Goal: Register for event/course

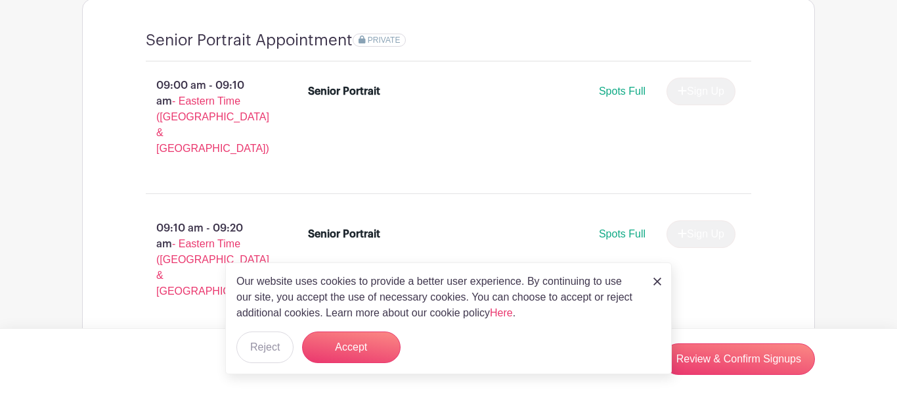
click at [654, 279] on img at bounding box center [658, 281] width 8 height 8
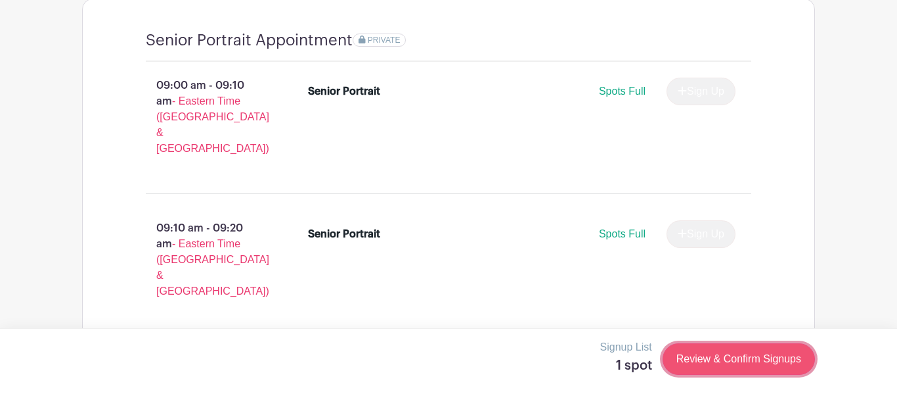
click at [694, 360] on link "Review & Confirm Signups" at bounding box center [739, 359] width 152 height 32
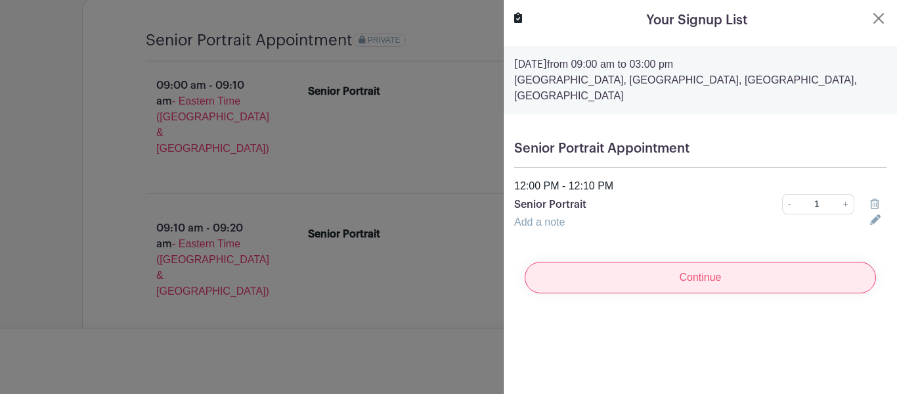
click at [714, 267] on input "Continue" at bounding box center [700, 277] width 351 height 32
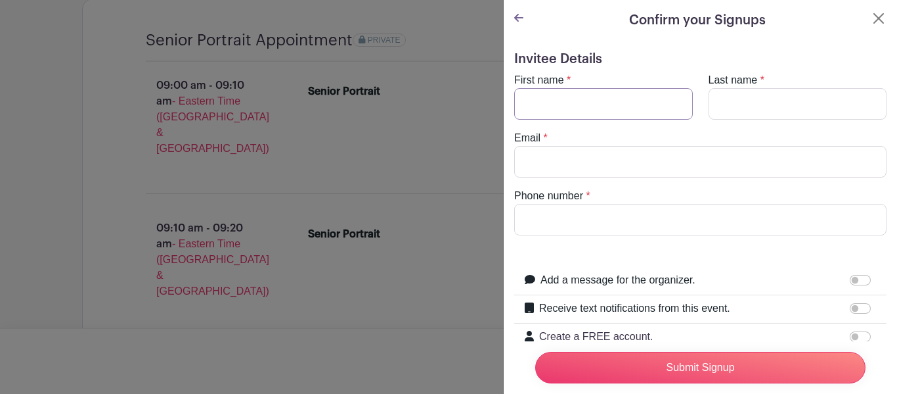
click at [560, 106] on input "First name" at bounding box center [603, 104] width 179 height 32
type input "Anadalia"
click at [779, 91] on input "Last name" at bounding box center [798, 104] width 179 height 32
type input "[PERSON_NAME]"
click at [616, 161] on input "Email" at bounding box center [700, 162] width 373 height 32
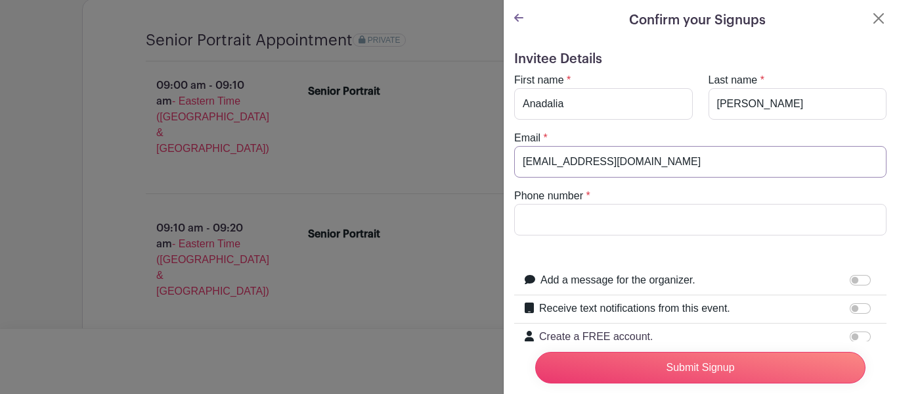
type input "[EMAIL_ADDRESS][DOMAIN_NAME]"
click at [550, 210] on input "Phone number" at bounding box center [700, 220] width 373 height 32
type input "[PHONE_NUMBER]"
click at [519, 20] on icon at bounding box center [518, 17] width 9 height 11
click at [517, 14] on icon at bounding box center [518, 17] width 9 height 11
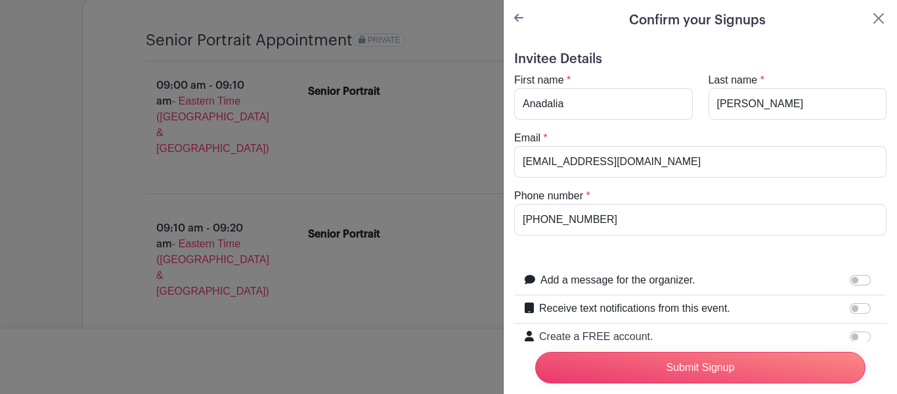
click at [520, 18] on icon at bounding box center [518, 18] width 9 height 8
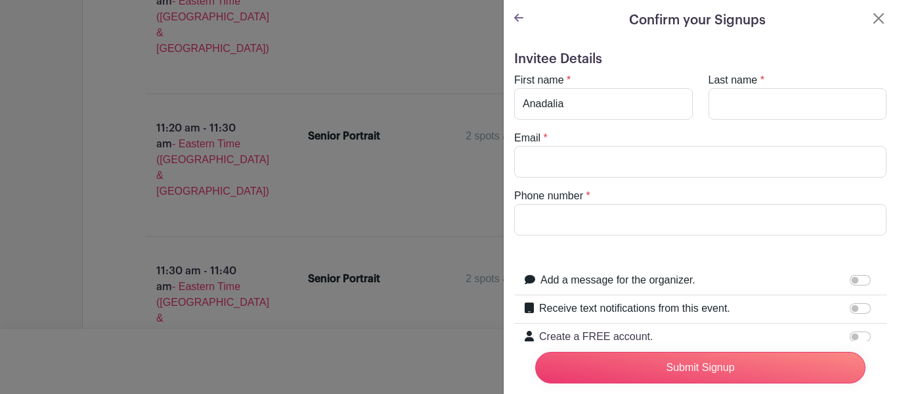
type input "Anadalia"
click at [741, 101] on input "Last name" at bounding box center [798, 104] width 179 height 32
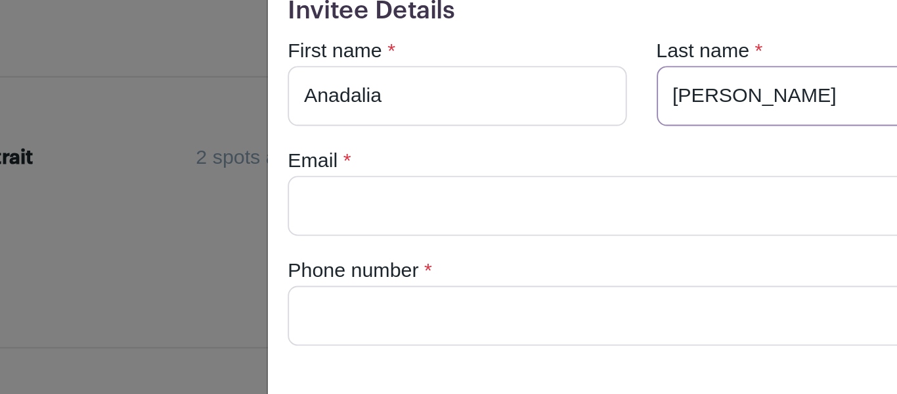
type input "[PERSON_NAME]"
click at [564, 162] on input "Email" at bounding box center [700, 162] width 373 height 32
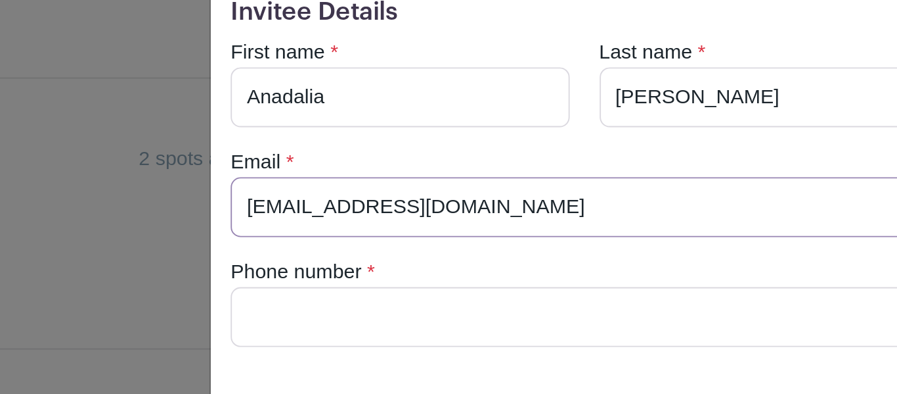
type input "[EMAIL_ADDRESS][DOMAIN_NAME]"
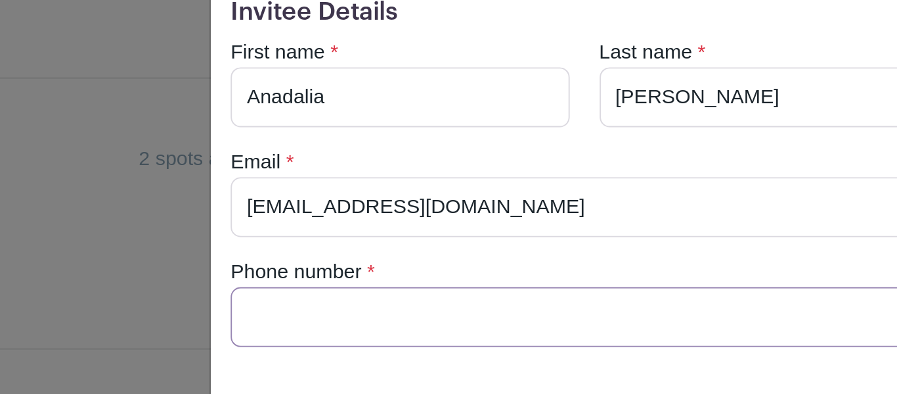
click at [572, 216] on input "Phone number" at bounding box center [700, 220] width 373 height 32
click at [658, 204] on input "(631) 432-" at bounding box center [700, 220] width 373 height 32
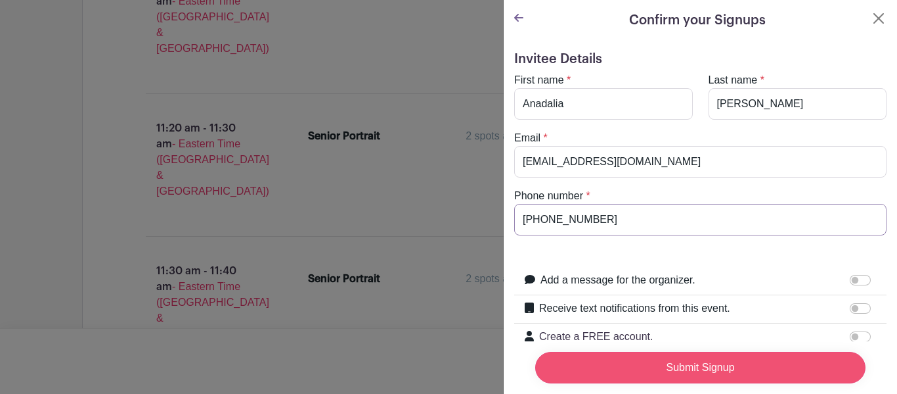
type input "(631) 432-4556"
click at [645, 363] on input "Submit Signup" at bounding box center [700, 367] width 330 height 32
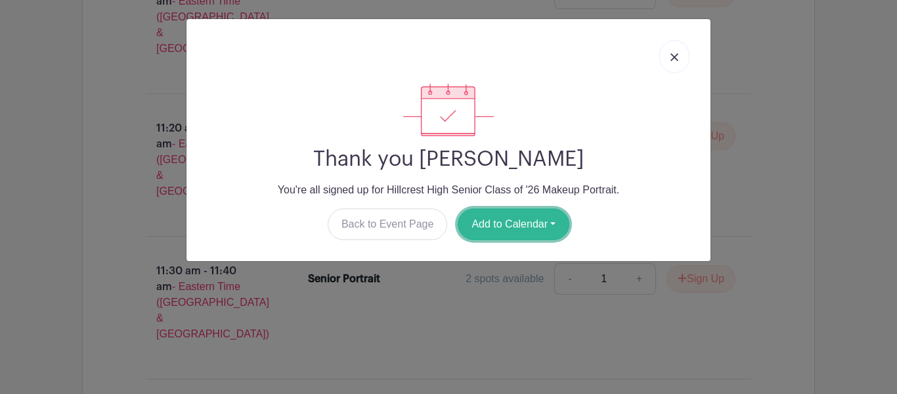
click at [486, 234] on button "Add to Calendar" at bounding box center [514, 224] width 112 height 32
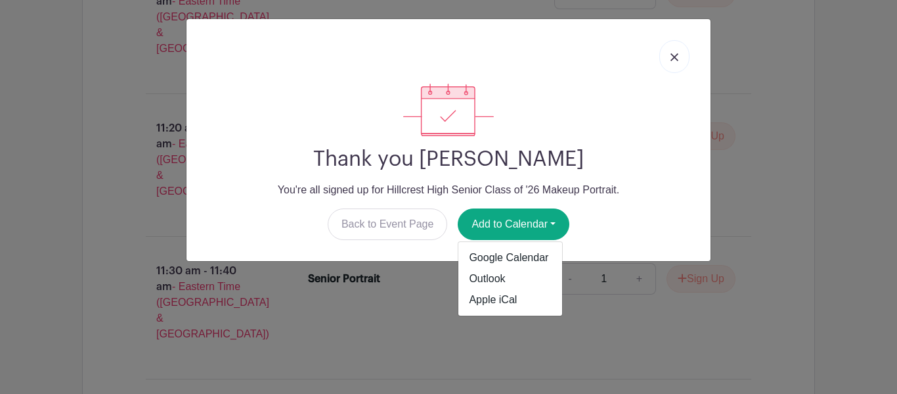
click at [673, 47] on link at bounding box center [675, 56] width 30 height 33
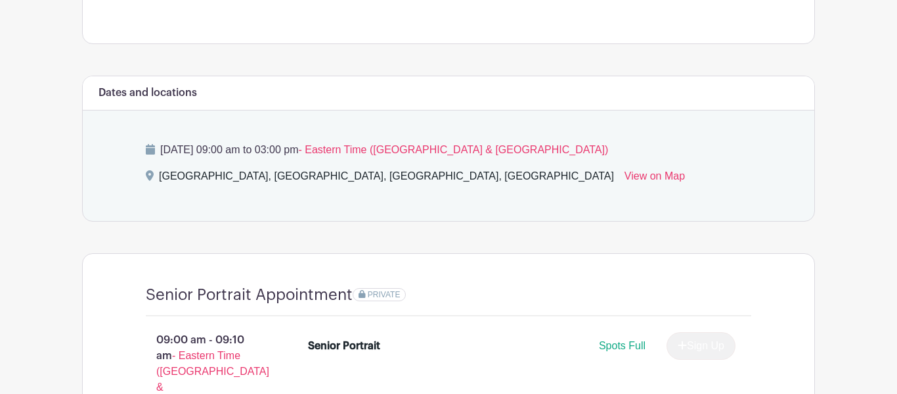
scroll to position [673, 0]
